Goal: Task Accomplishment & Management: Complete application form

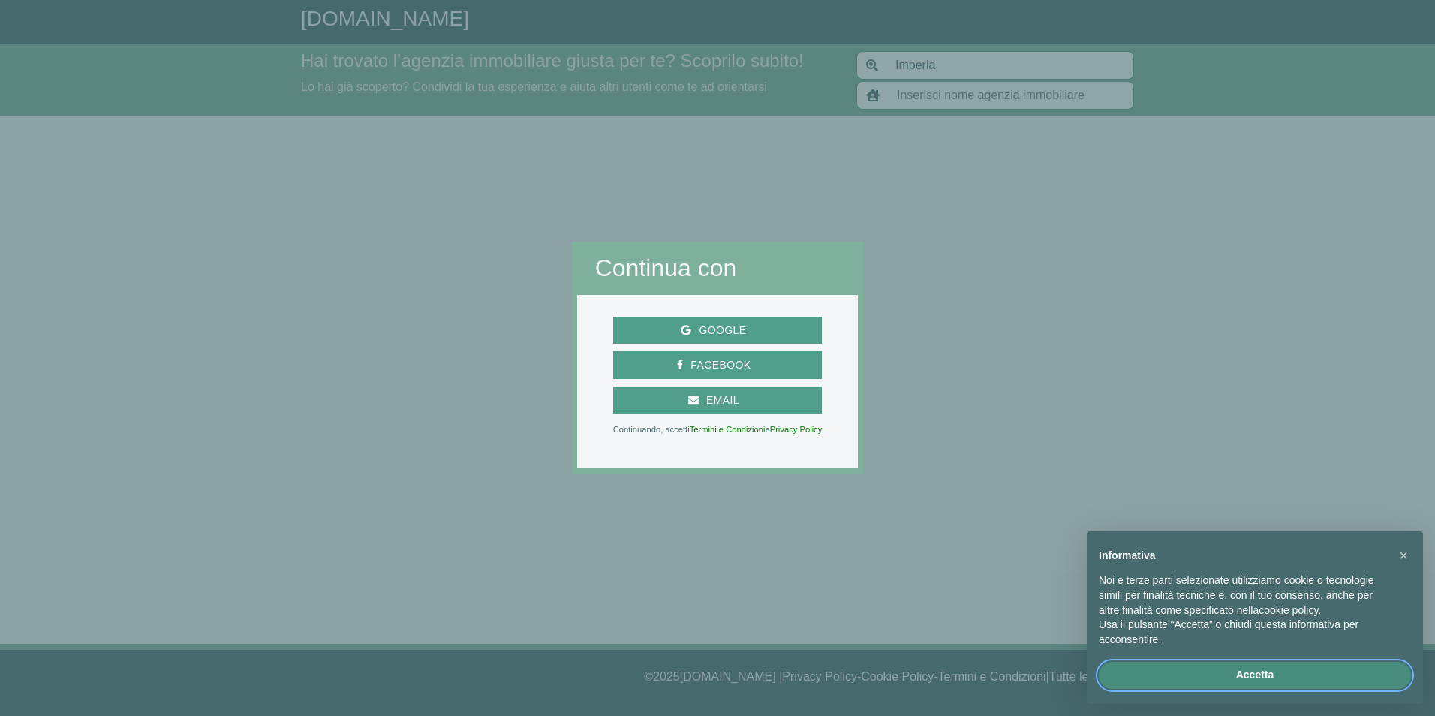
click at [1258, 677] on button "Accetta" at bounding box center [1254, 675] width 312 height 27
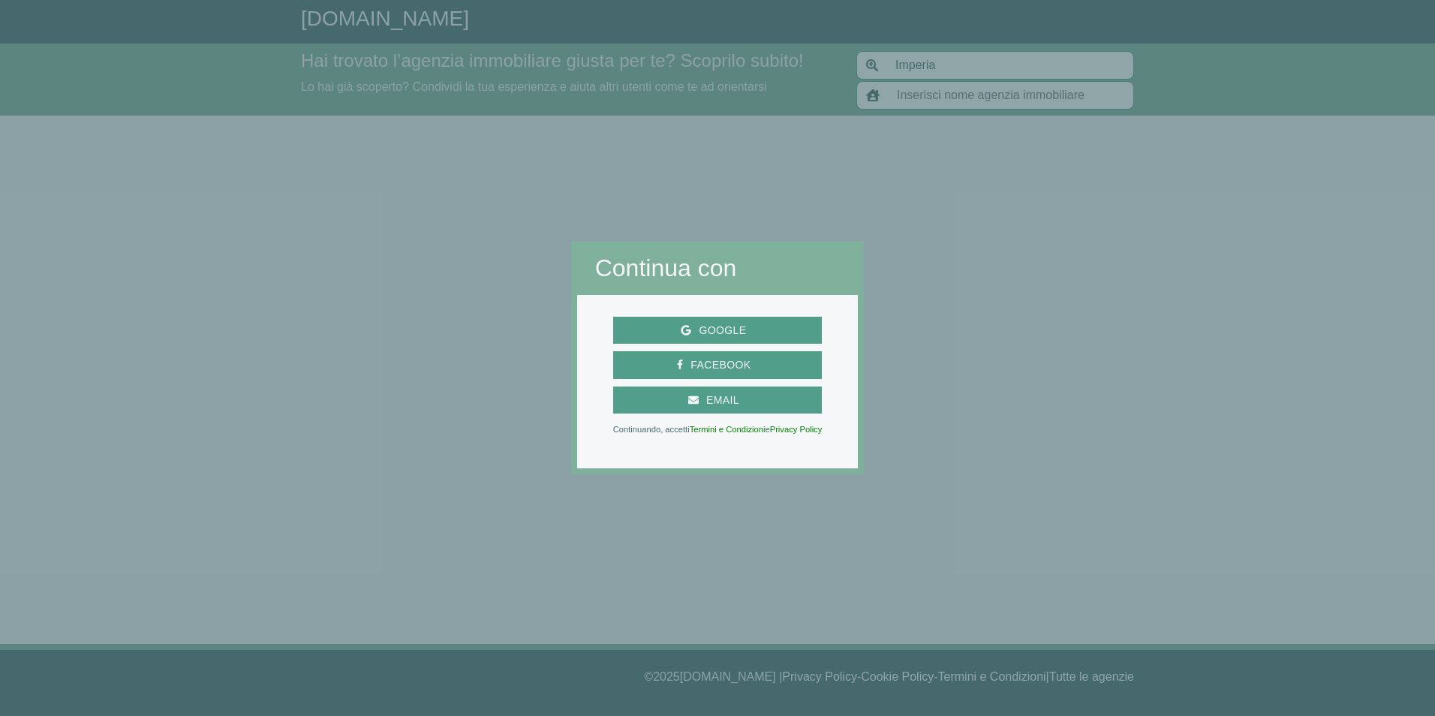
click at [909, 92] on div at bounding box center [1149, 358] width 571 height 716
click at [906, 92] on div at bounding box center [1149, 358] width 571 height 716
click at [900, 94] on div at bounding box center [1149, 358] width 571 height 716
click at [702, 330] on span "Google" at bounding box center [722, 330] width 62 height 19
type input "The Italian Property Company"
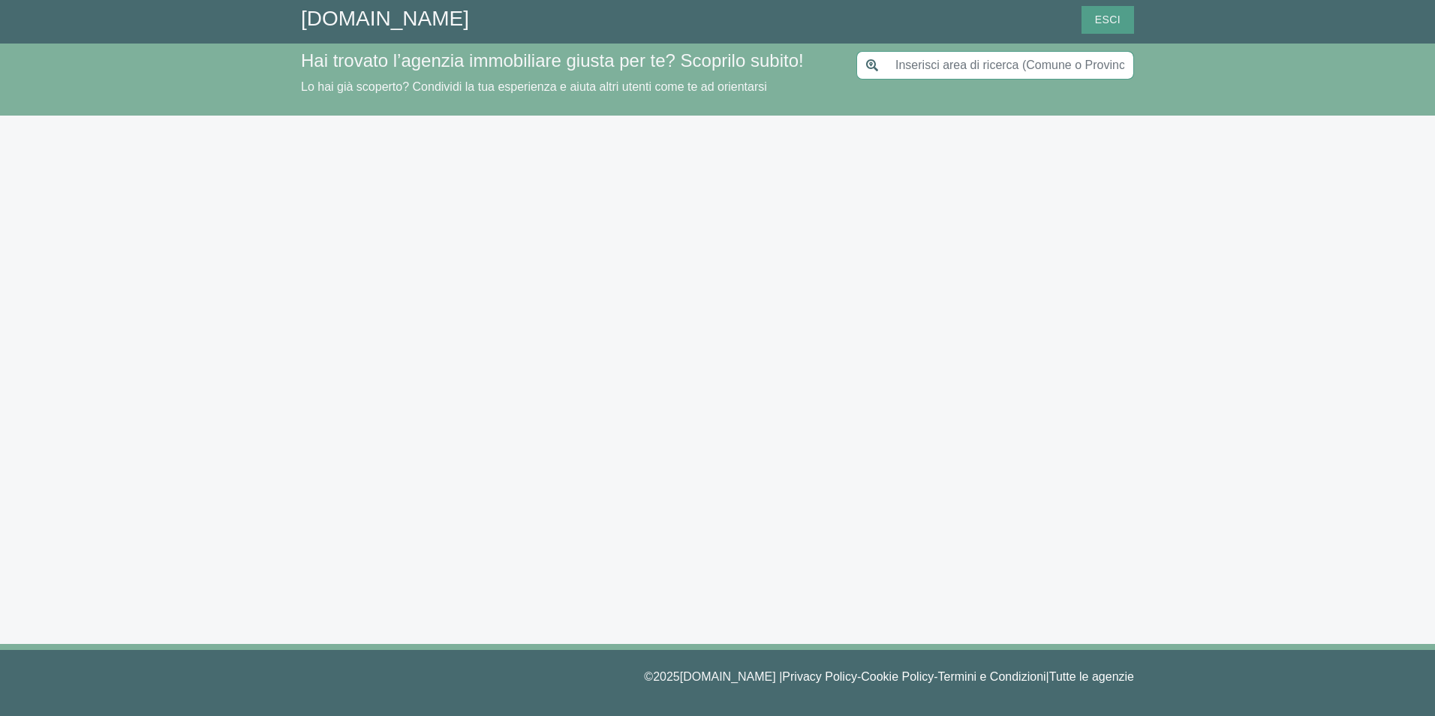
type input "Imperia"
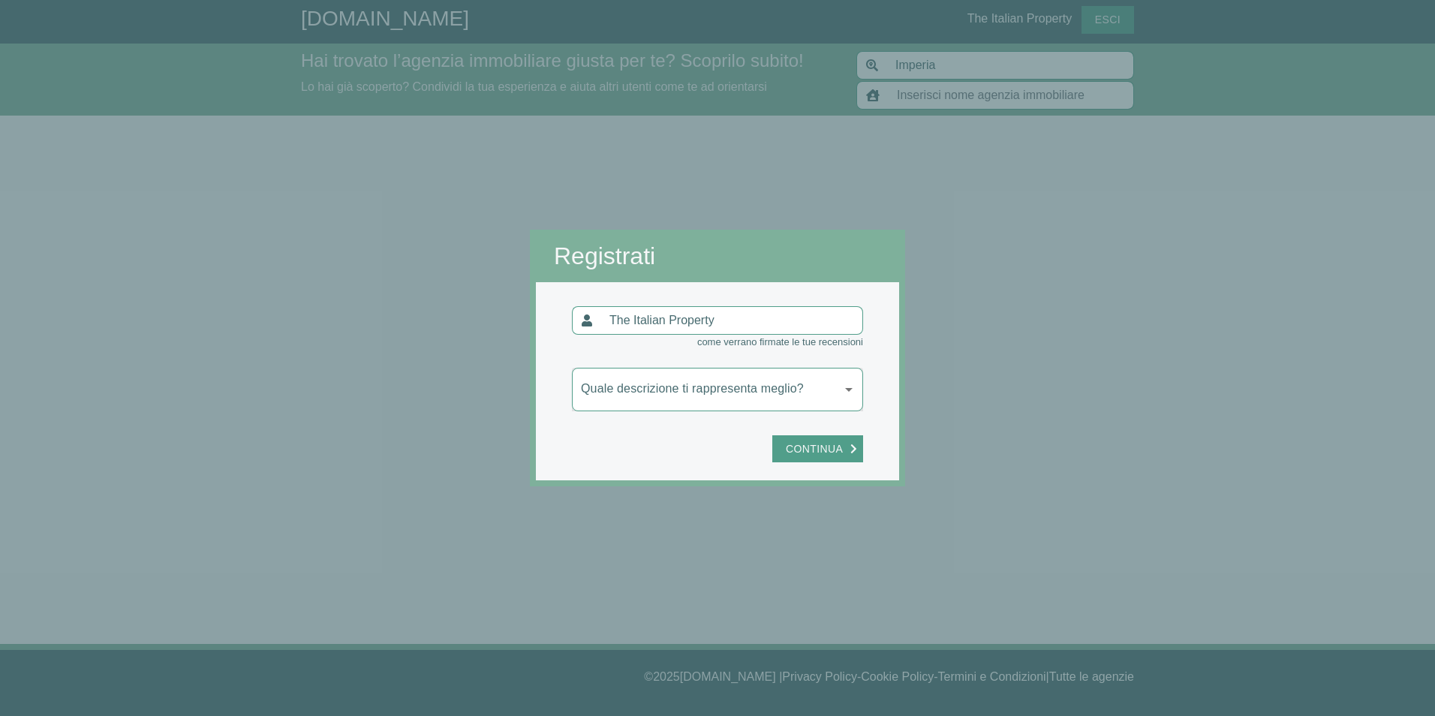
type input "The Italian Property Company"
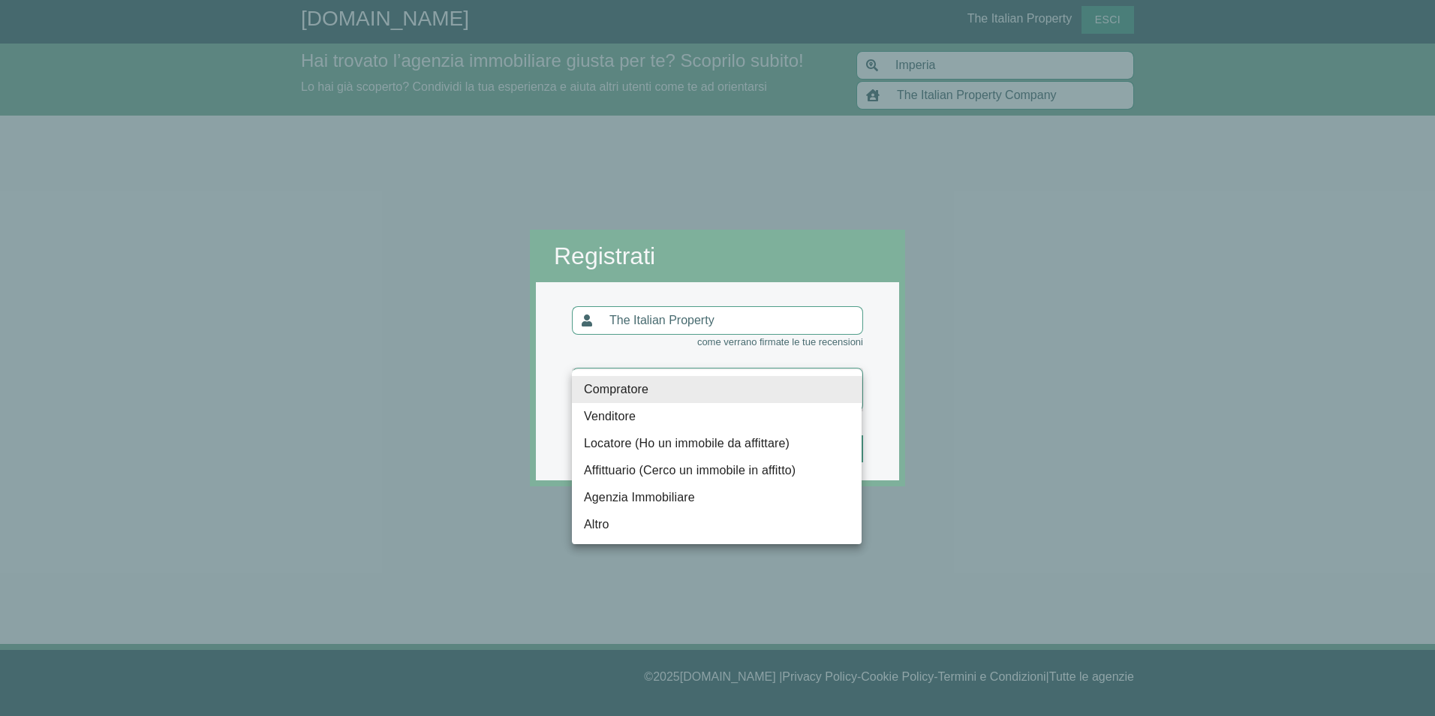
click at [849, 389] on body "[DOMAIN_NAME] The Italian Property Esci Hai trovato l’agenzia immobiliare giust…" at bounding box center [717, 358] width 1435 height 716
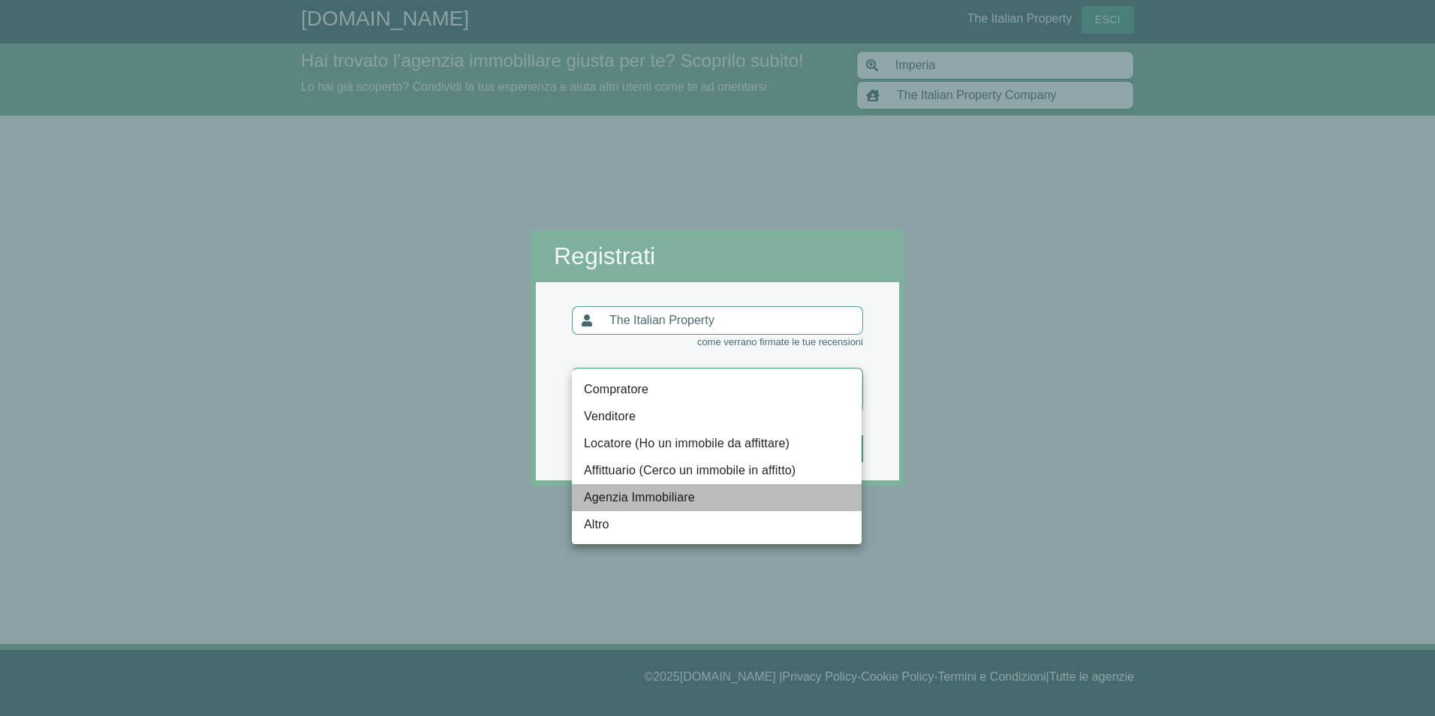
click at [681, 500] on li "Agenzia Immobiliare" at bounding box center [717, 497] width 290 height 27
type input "agenzia"
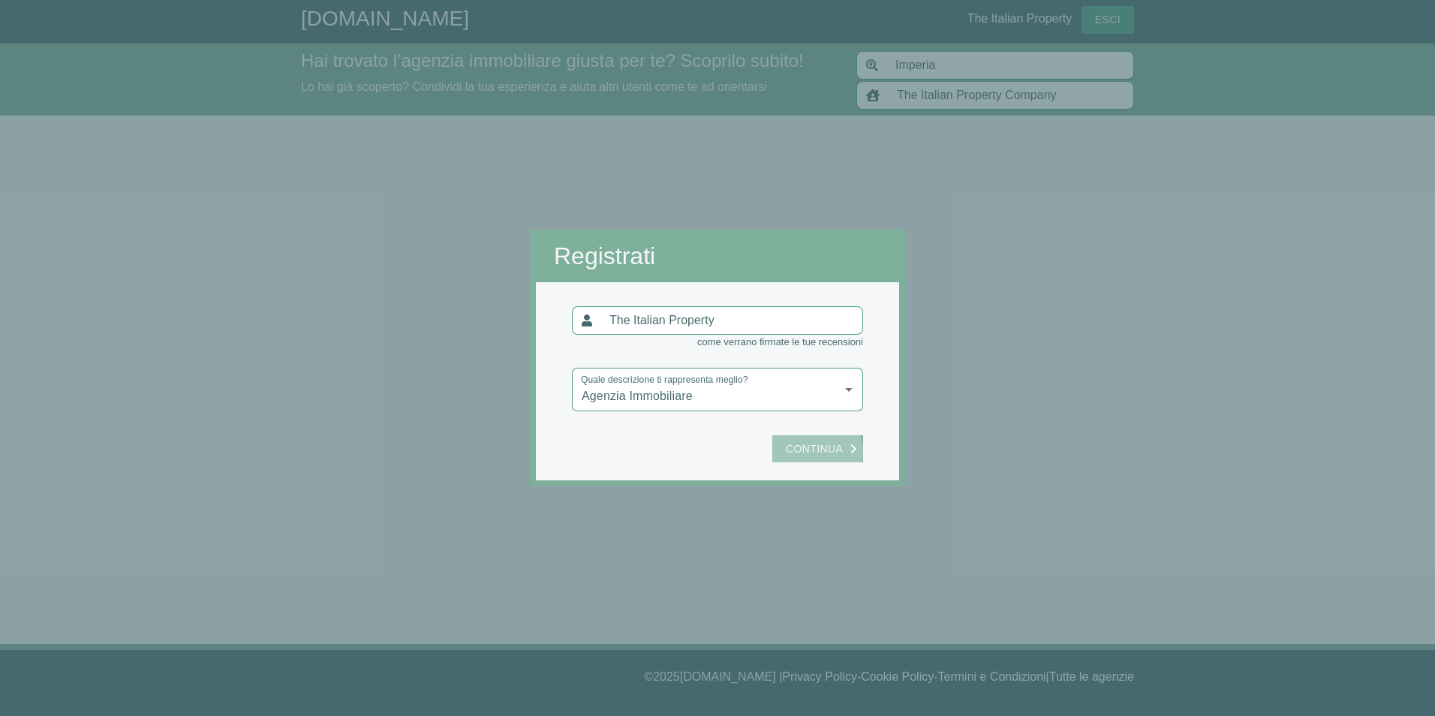
click at [798, 453] on span "Continua" at bounding box center [814, 449] width 72 height 19
